Goal: Check status: Check status

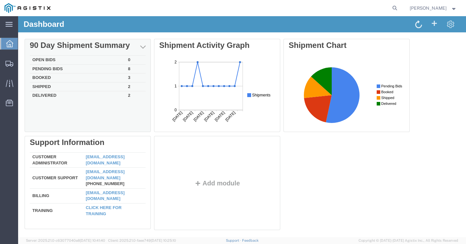
click at [128, 70] on td "8" at bounding box center [136, 68] width 20 height 9
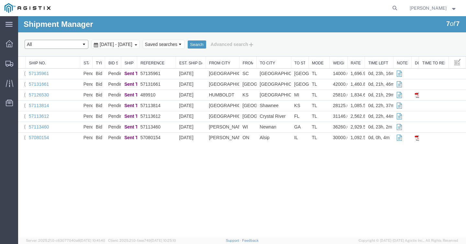
click at [67, 47] on select "Select status Active (AC, O, P) All Approved Awaiting Confirmation (AC) Booked …" at bounding box center [57, 44] width 64 height 9
click at [9, 41] on icon at bounding box center [9, 43] width 7 height 7
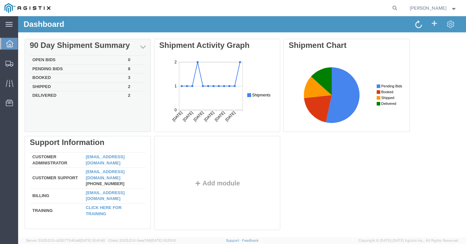
click at [129, 77] on td "3" at bounding box center [136, 77] width 20 height 9
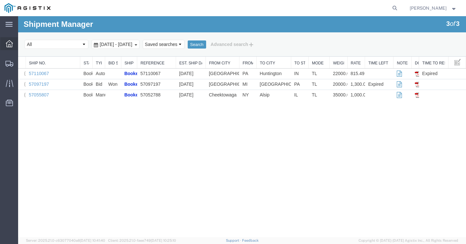
click at [9, 46] on icon at bounding box center [9, 43] width 7 height 7
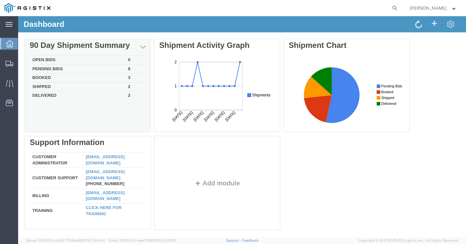
click at [128, 86] on td "2" at bounding box center [136, 86] width 20 height 9
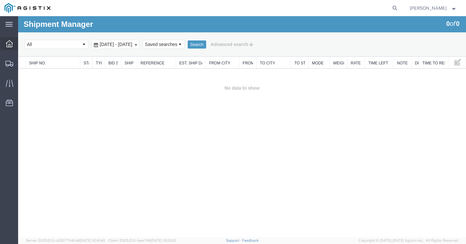
click at [8, 49] on div at bounding box center [9, 43] width 18 height 13
